Goal: Transaction & Acquisition: Purchase product/service

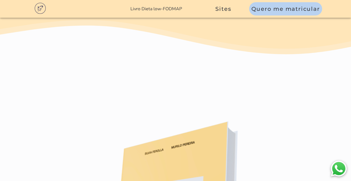
scroll to position [3359, 0]
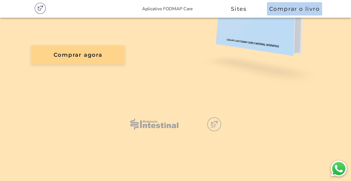
scroll to position [158, 0]
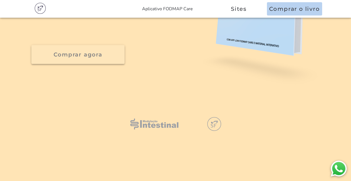
click at [117, 63] on button "Comprar agora" at bounding box center [77, 54] width 93 height 19
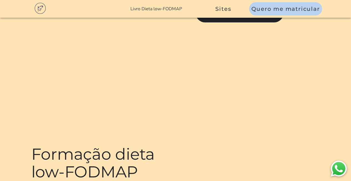
scroll to position [55, 0]
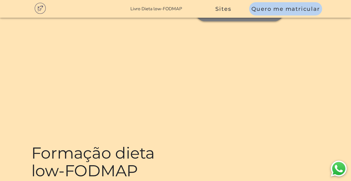
click at [196, 21] on button "Matricule-se agora" at bounding box center [240, 11] width 88 height 19
